Goal: Information Seeking & Learning: Learn about a topic

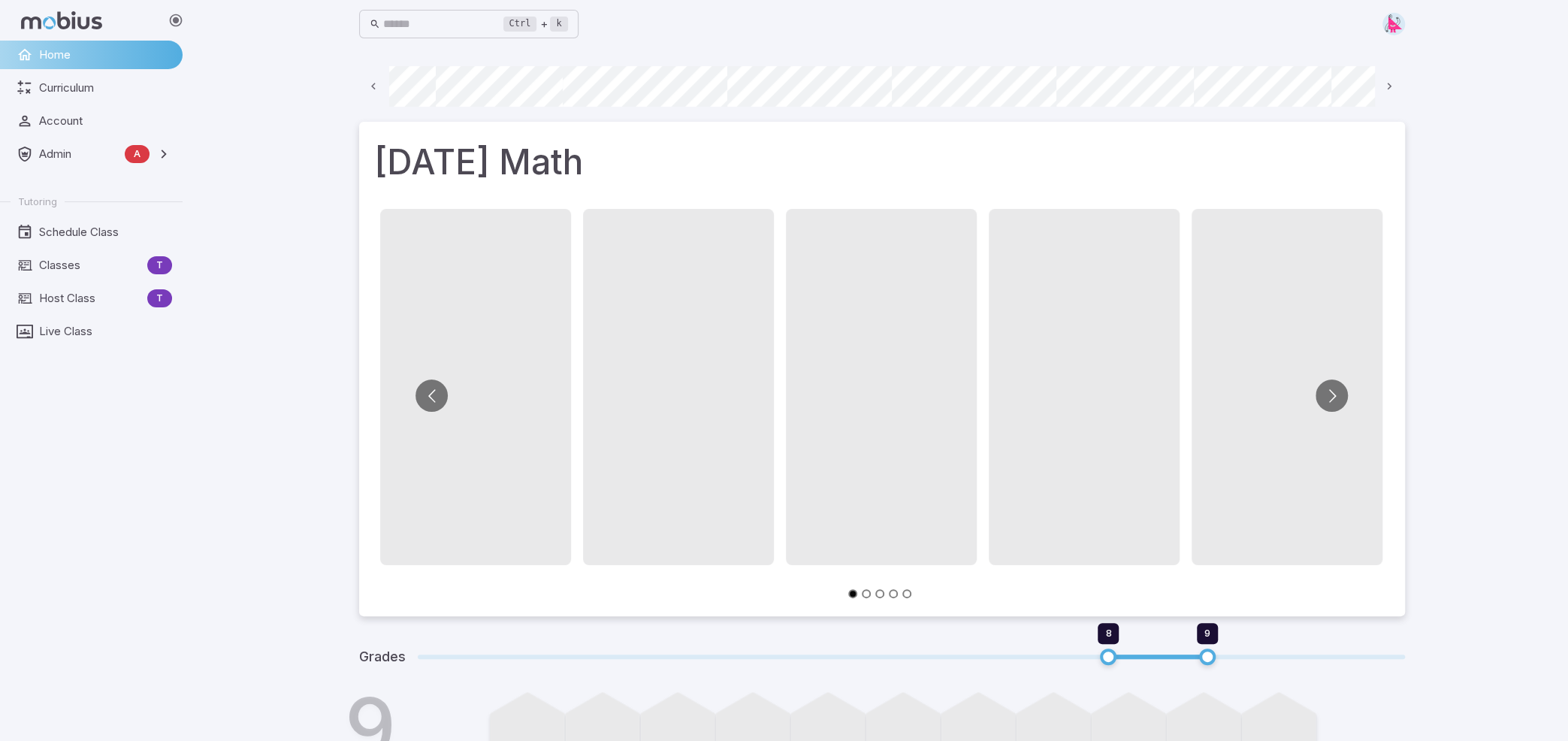
scroll to position [0, 107]
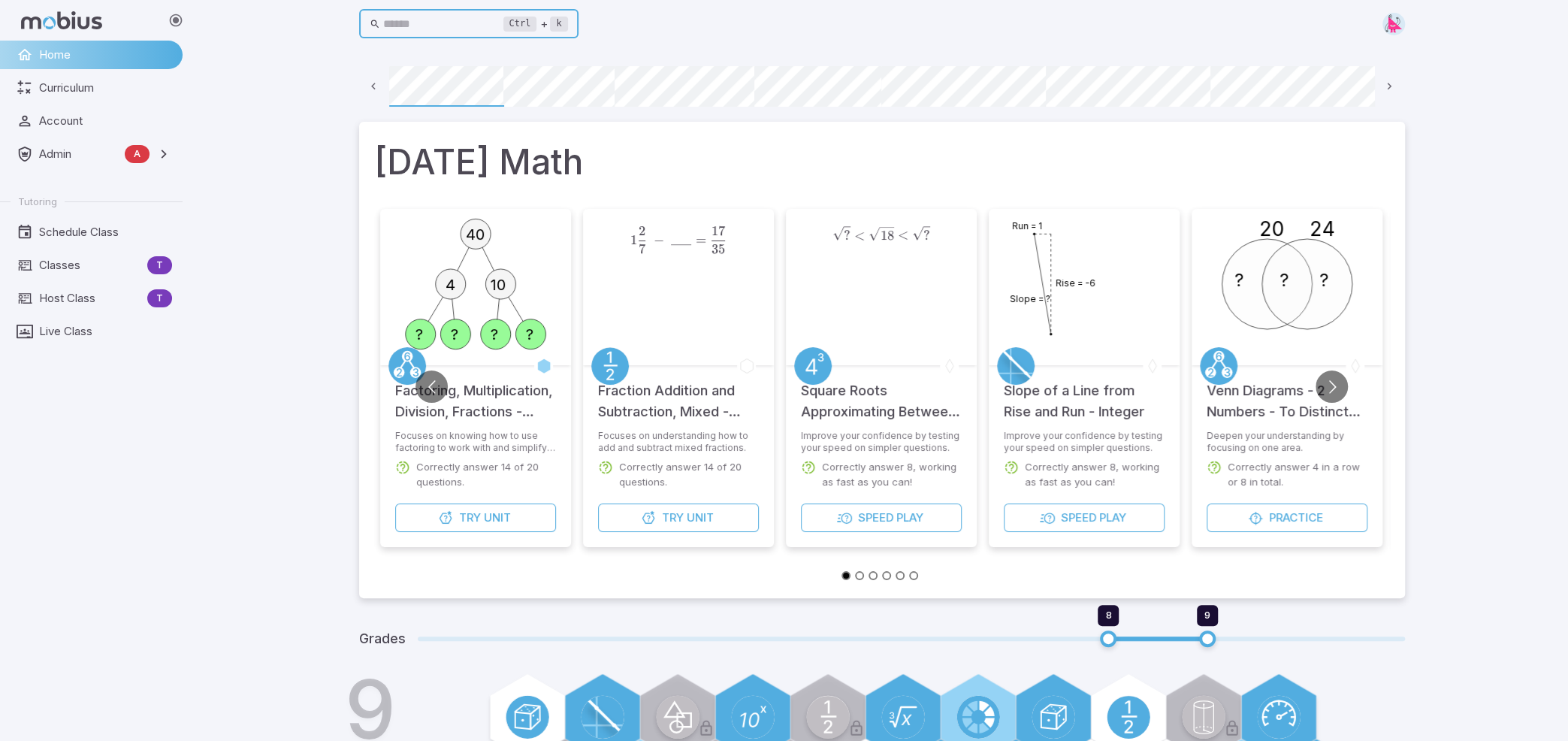
click at [438, 24] on input "text" at bounding box center [443, 24] width 120 height 29
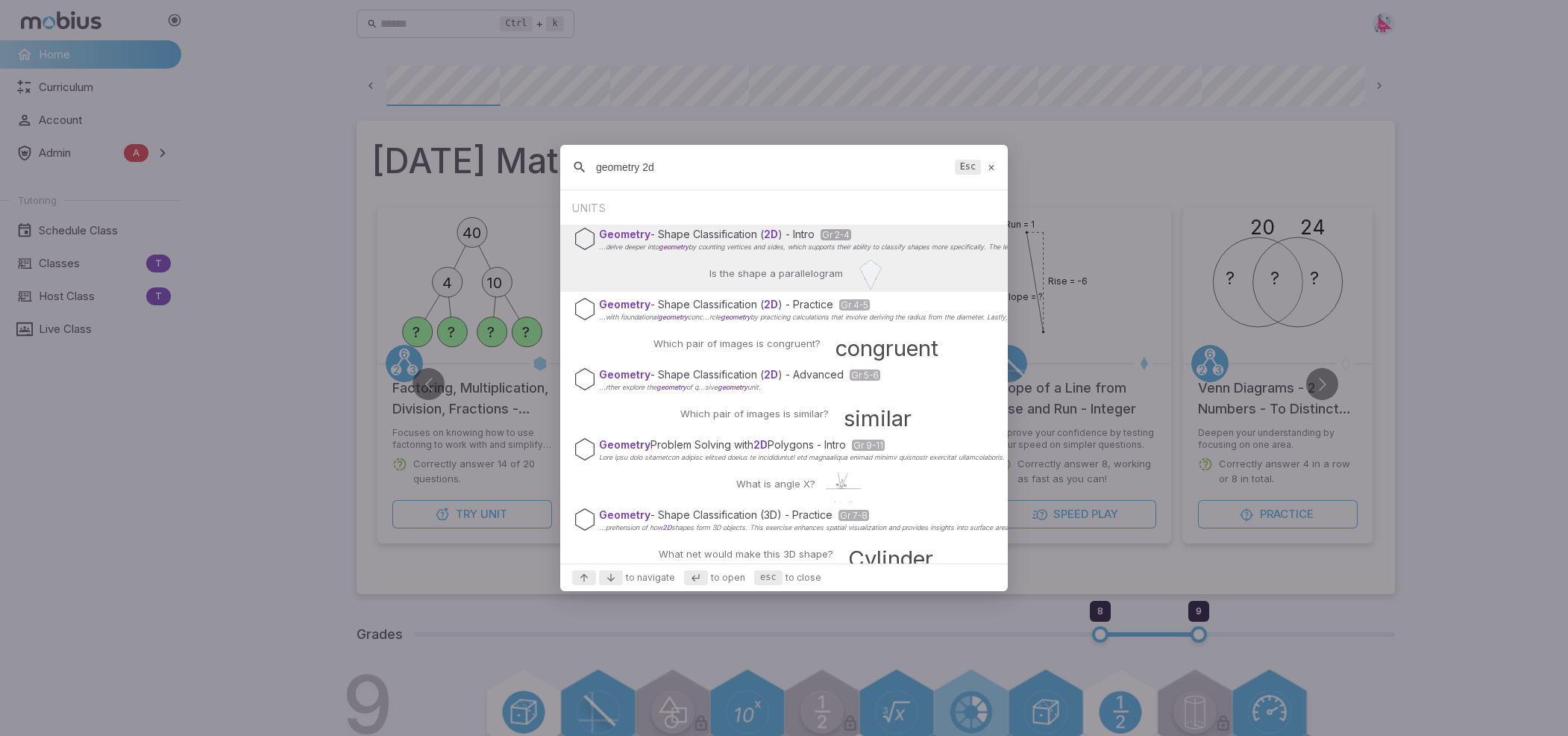
drag, startPoint x: 646, startPoint y: 168, endPoint x: 671, endPoint y: 170, distance: 25.1
click at [668, 169] on input "geometry 2d" at bounding box center [772, 167] width 353 height 27
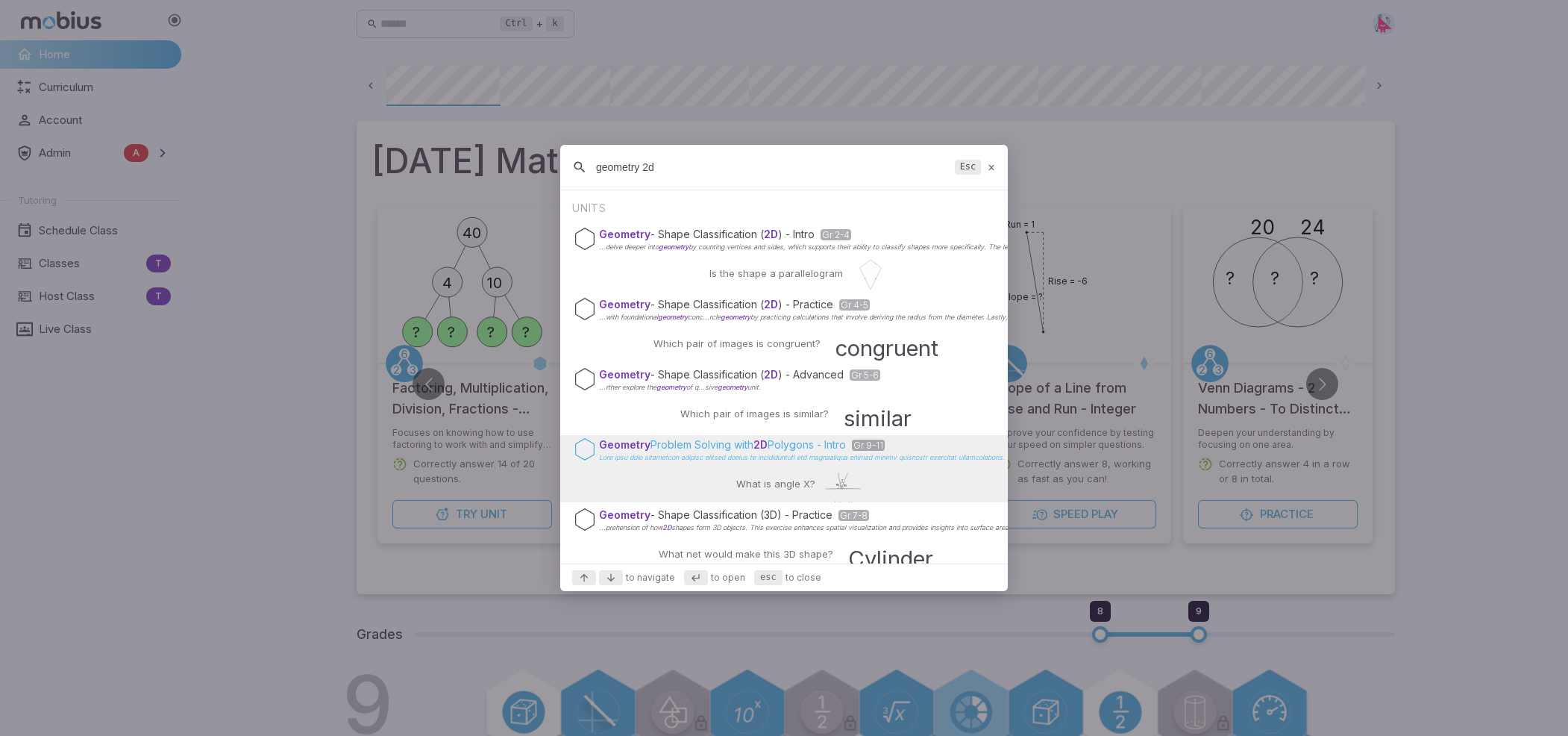
type input "geometry 2d"
click at [702, 444] on span "Problem Solving with 2D" at bounding box center [709, 444] width 117 height 13
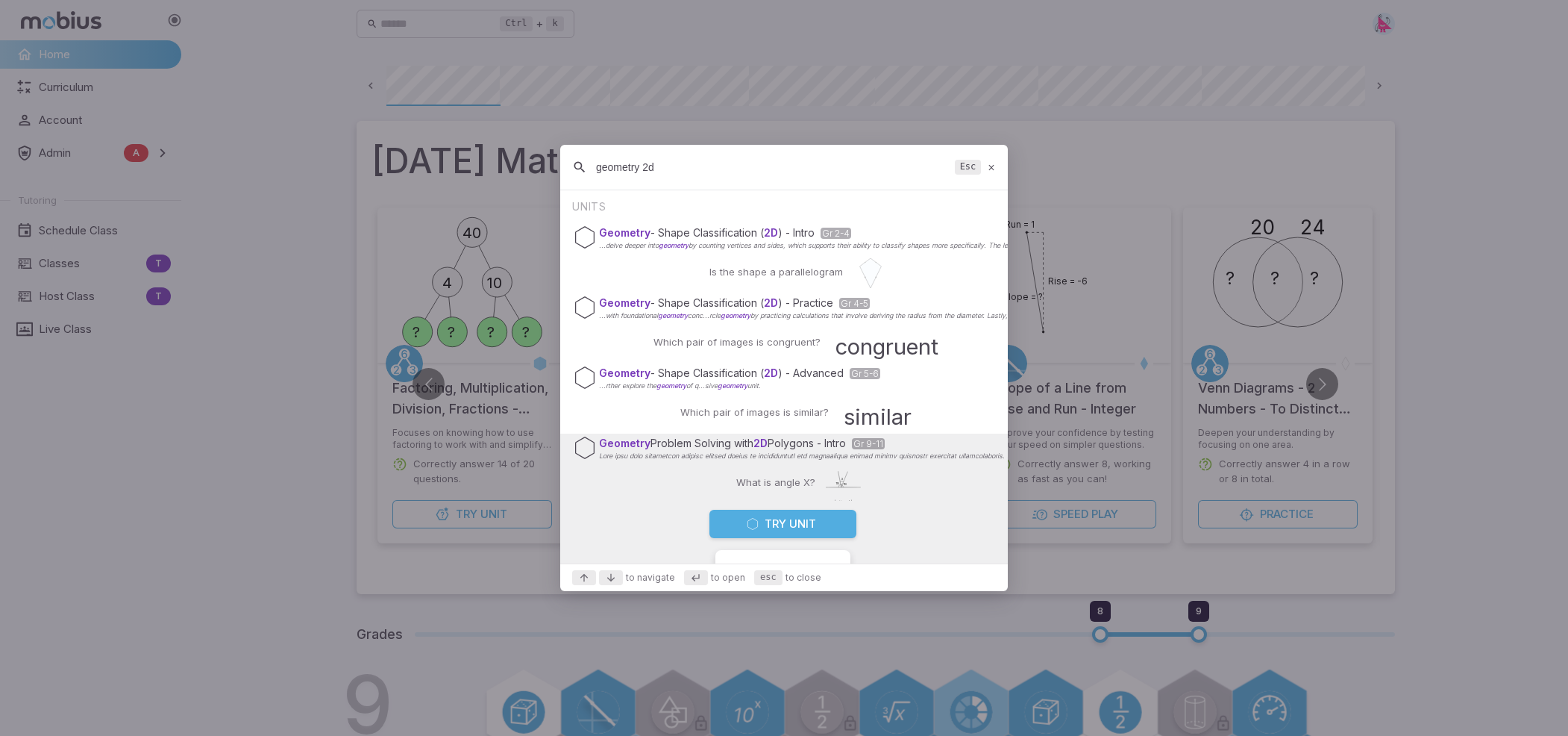
click at [749, 519] on icon "Suggestions" at bounding box center [753, 524] width 12 height 12
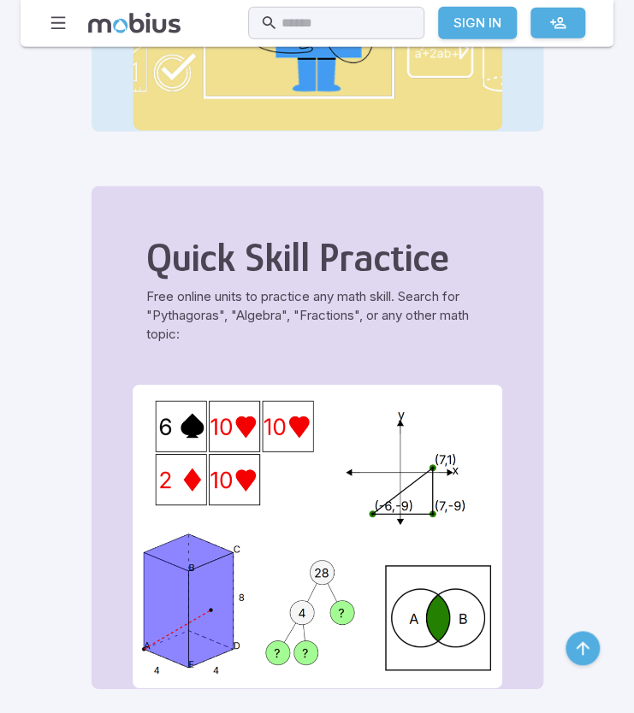
scroll to position [1400, 0]
